Goal: Navigation & Orientation: Find specific page/section

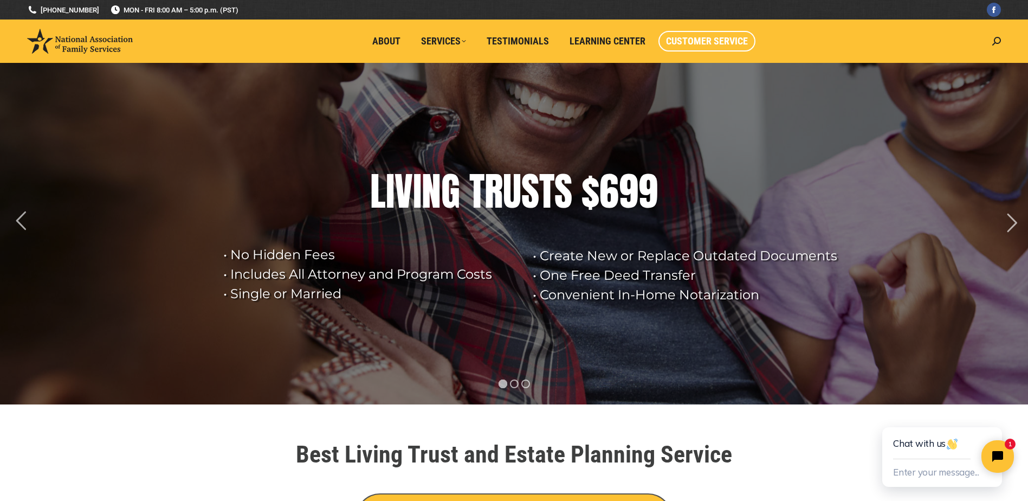
click at [698, 47] on span "Customer Service" at bounding box center [707, 41] width 82 height 12
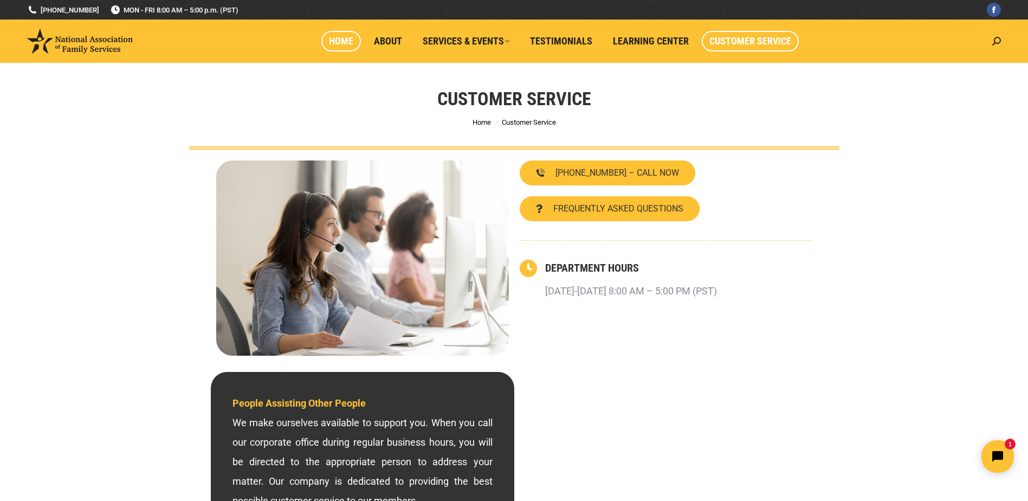
click at [349, 42] on span "Home" at bounding box center [341, 41] width 24 height 12
